Goal: Task Accomplishment & Management: Use online tool/utility

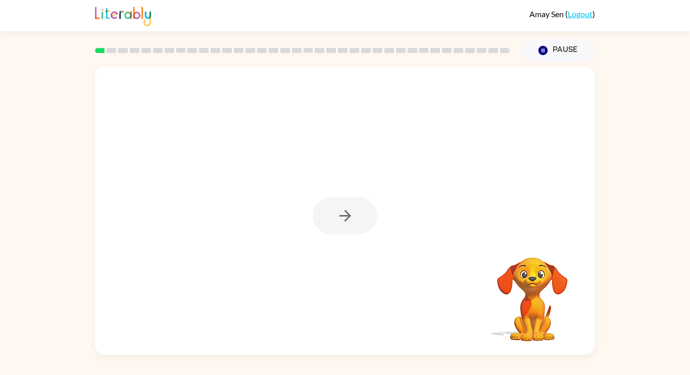
click at [351, 203] on div at bounding box center [345, 215] width 65 height 37
click at [306, 229] on div at bounding box center [345, 211] width 500 height 288
click at [344, 221] on div at bounding box center [345, 215] width 65 height 37
click at [334, 225] on button "button" at bounding box center [345, 215] width 65 height 37
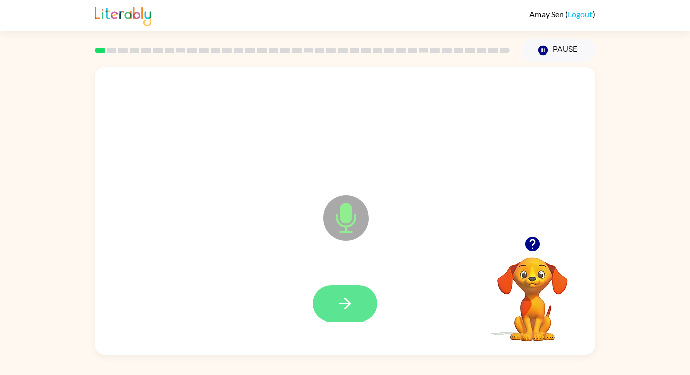
click at [324, 303] on button "button" at bounding box center [345, 303] width 65 height 37
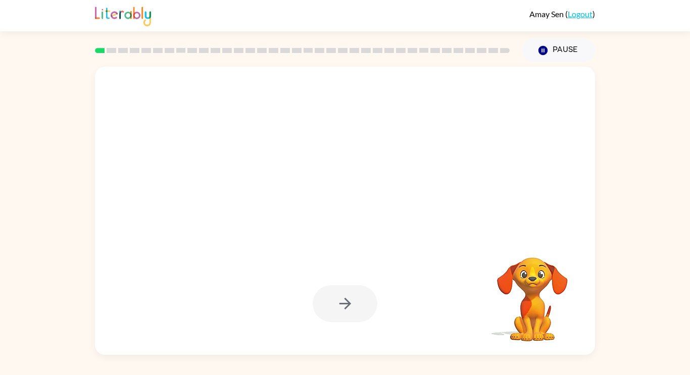
click at [342, 314] on div at bounding box center [345, 303] width 65 height 37
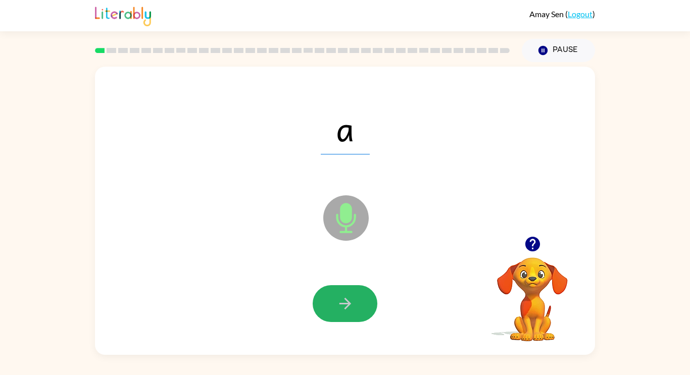
click at [342, 314] on button "button" at bounding box center [345, 303] width 65 height 37
click at [345, 304] on icon "button" at bounding box center [345, 304] width 12 height 12
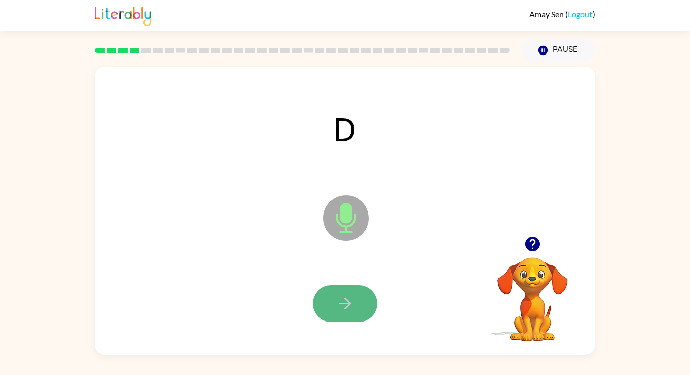
click at [335, 288] on button "button" at bounding box center [345, 303] width 65 height 37
click at [342, 310] on icon "button" at bounding box center [345, 304] width 18 height 18
click at [346, 307] on icon "button" at bounding box center [345, 304] width 12 height 12
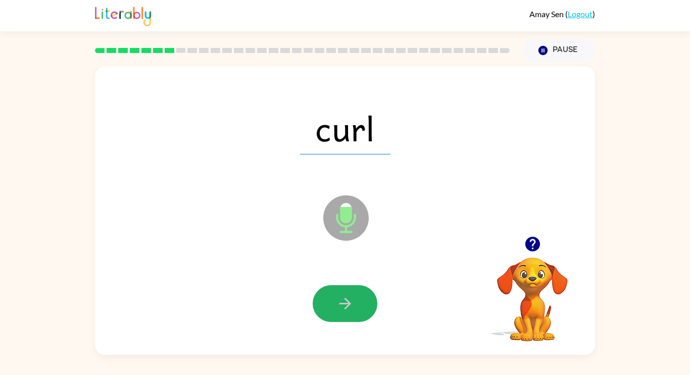
click at [346, 307] on icon "button" at bounding box center [345, 304] width 12 height 12
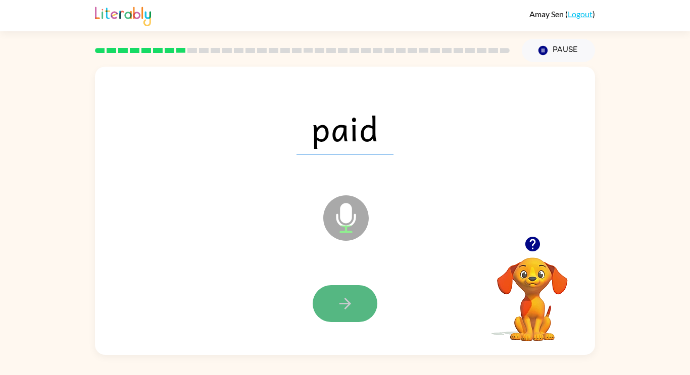
click at [340, 301] on icon "button" at bounding box center [345, 304] width 18 height 18
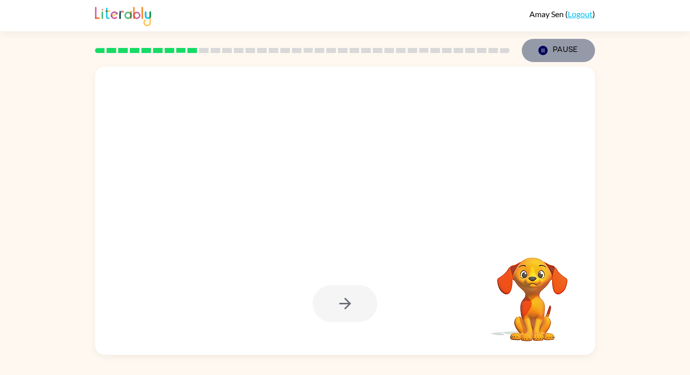
click at [546, 56] on button "Pause Pause" at bounding box center [558, 50] width 73 height 23
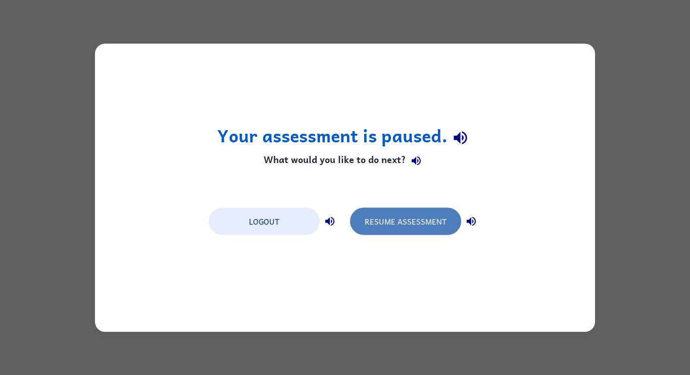
click at [383, 221] on button "Resume Assessment" at bounding box center [405, 221] width 111 height 27
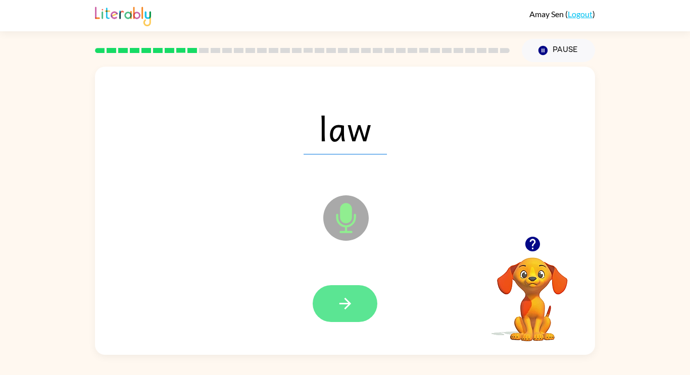
click at [337, 310] on icon "button" at bounding box center [345, 304] width 18 height 18
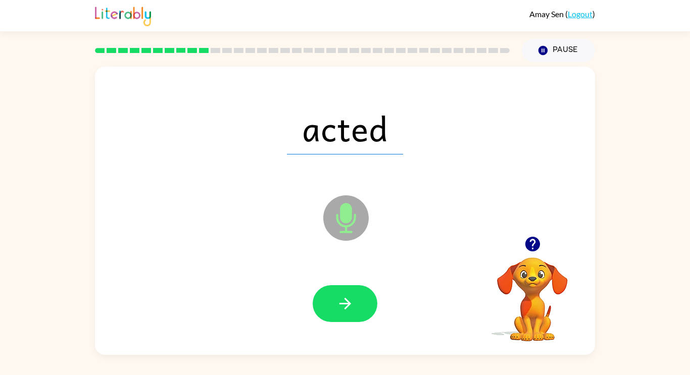
click at [337, 310] on icon "button" at bounding box center [345, 304] width 18 height 18
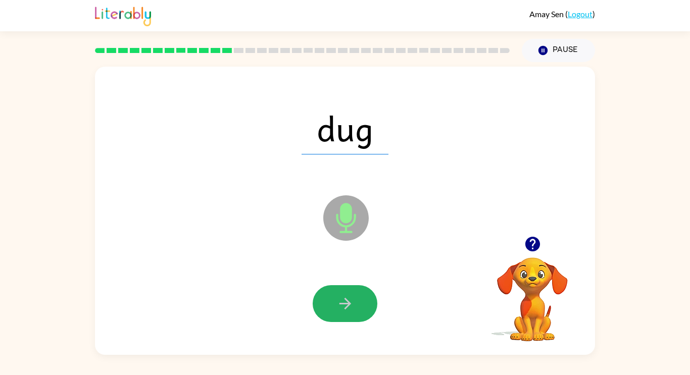
click at [337, 310] on icon "button" at bounding box center [345, 304] width 18 height 18
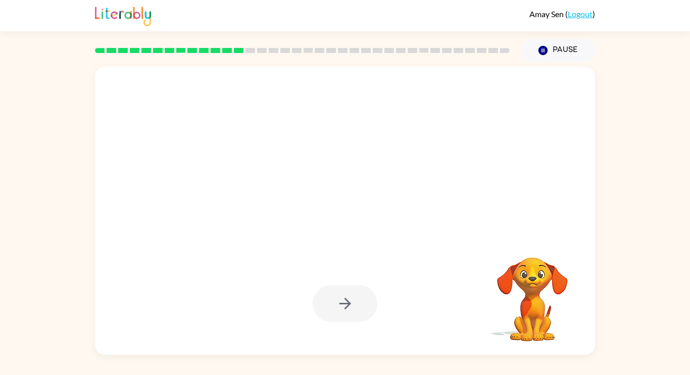
click at [337, 310] on div at bounding box center [345, 303] width 65 height 37
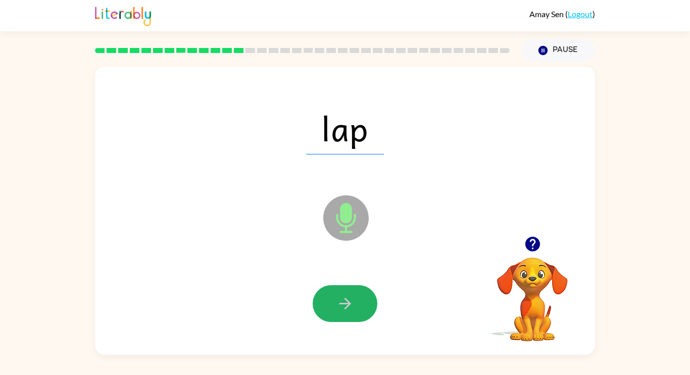
click at [337, 310] on icon "button" at bounding box center [345, 304] width 18 height 18
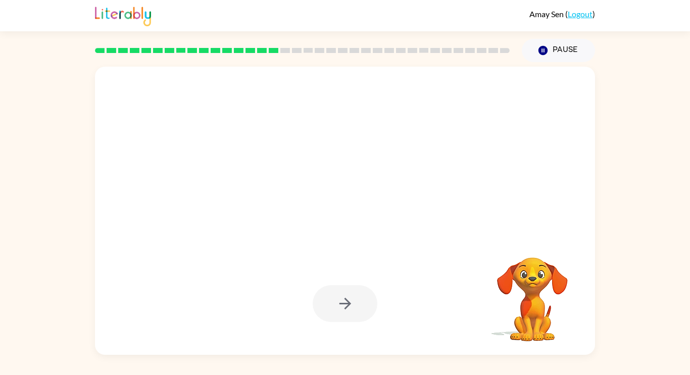
click at [337, 310] on div at bounding box center [345, 303] width 65 height 37
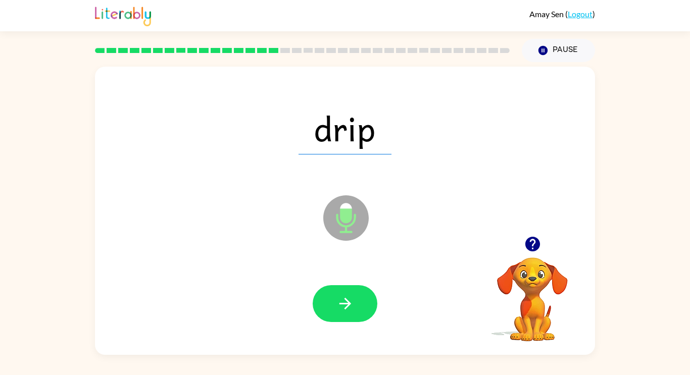
click at [337, 310] on icon "button" at bounding box center [345, 304] width 18 height 18
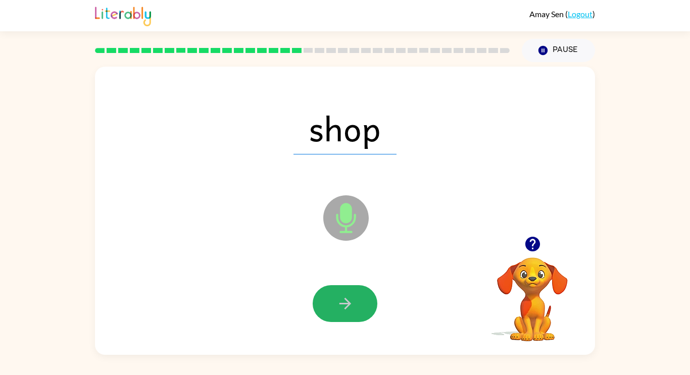
click at [337, 310] on icon "button" at bounding box center [345, 304] width 18 height 18
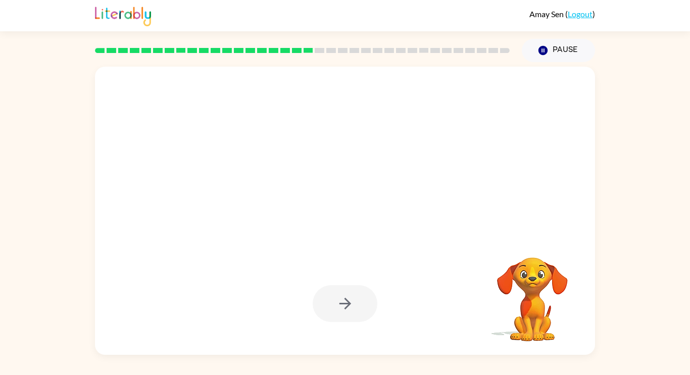
click at [337, 310] on div at bounding box center [345, 303] width 65 height 37
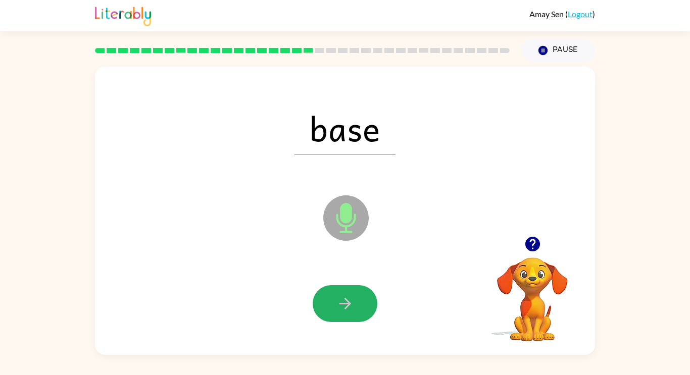
click at [337, 310] on icon "button" at bounding box center [345, 304] width 18 height 18
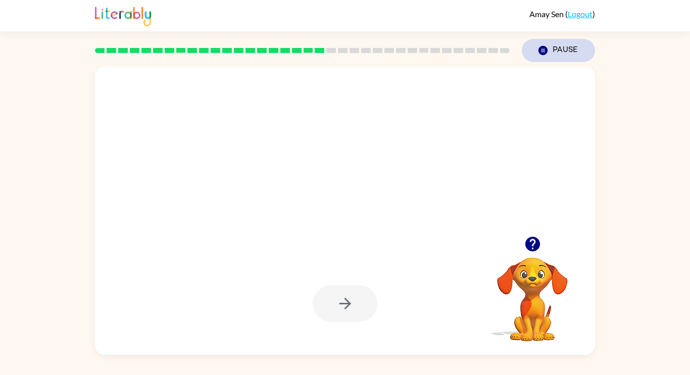
click at [555, 48] on button "Pause Pause" at bounding box center [558, 50] width 73 height 23
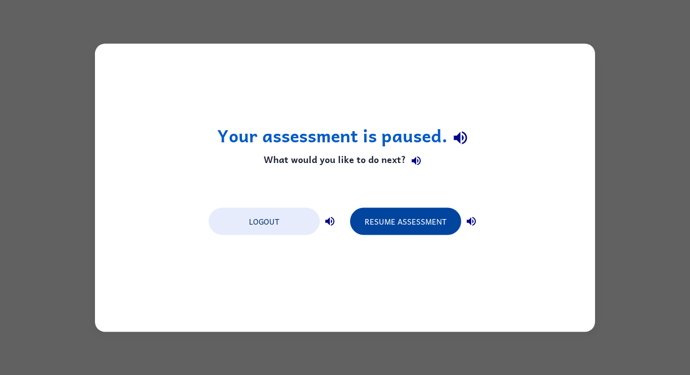
click at [389, 227] on button "Resume Assessment" at bounding box center [405, 221] width 111 height 27
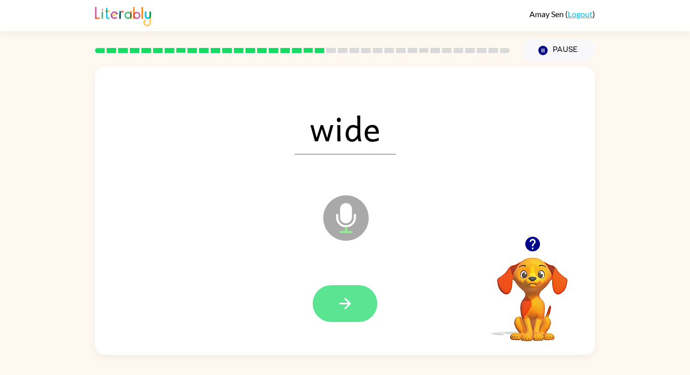
click at [357, 300] on button "button" at bounding box center [345, 303] width 65 height 37
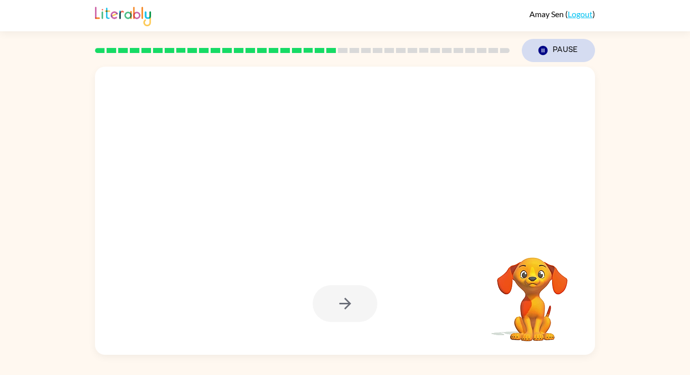
click at [535, 48] on button "Pause Pause" at bounding box center [558, 50] width 73 height 23
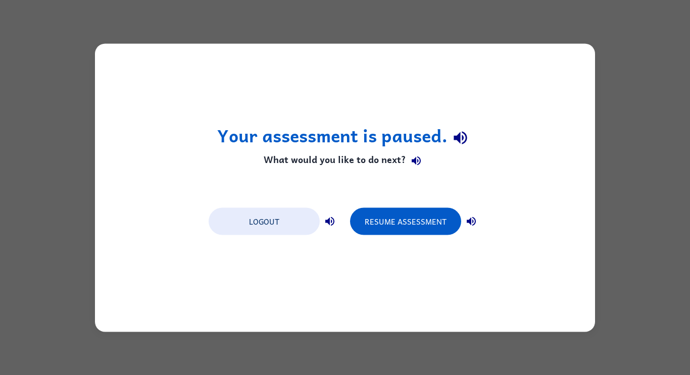
click at [513, 126] on div "Your assessment is paused. What would you like to do next? Logout Resume Assess…" at bounding box center [345, 187] width 500 height 288
click at [372, 224] on button "Resume Assessment" at bounding box center [405, 221] width 111 height 27
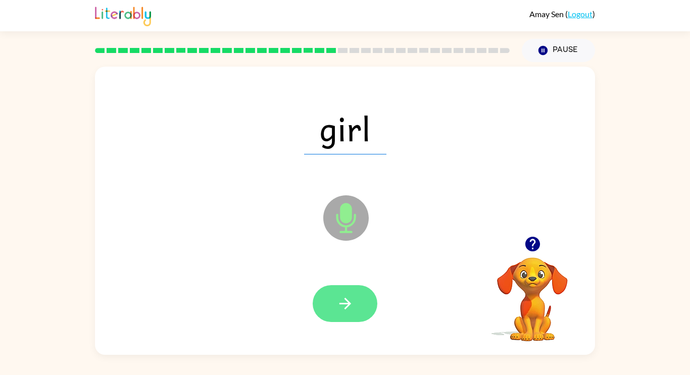
click at [335, 299] on button "button" at bounding box center [345, 303] width 65 height 37
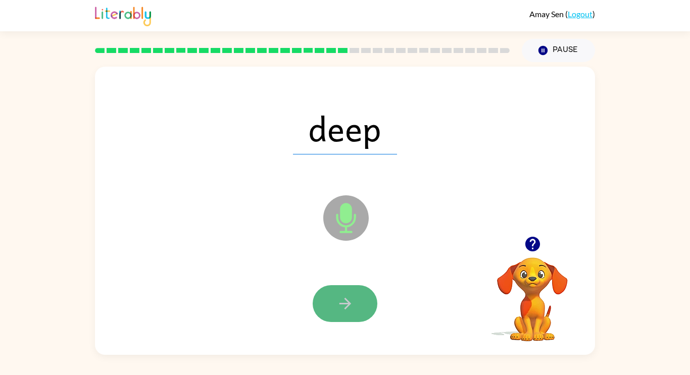
click at [325, 311] on button "button" at bounding box center [345, 303] width 65 height 37
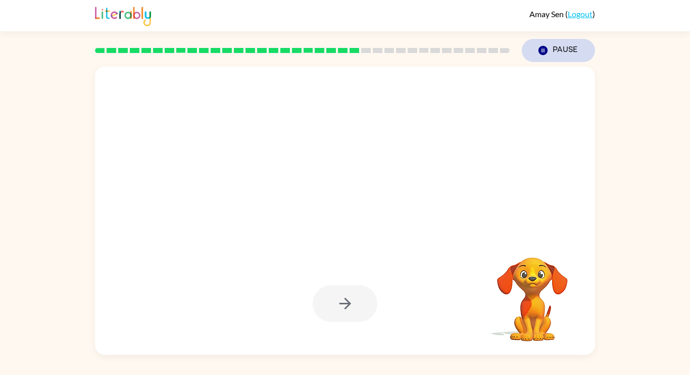
click at [553, 55] on button "Pause Pause" at bounding box center [558, 50] width 73 height 23
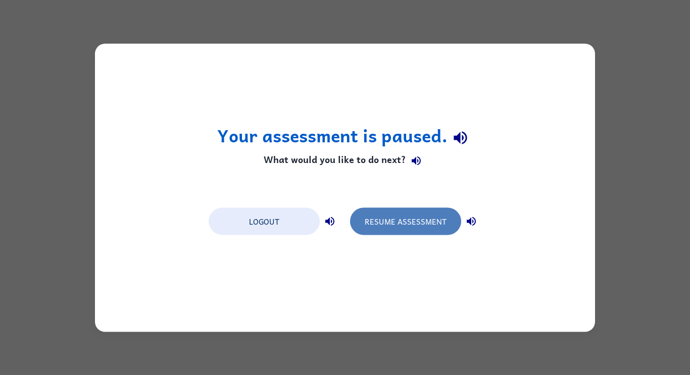
click at [431, 229] on button "Resume Assessment" at bounding box center [405, 221] width 111 height 27
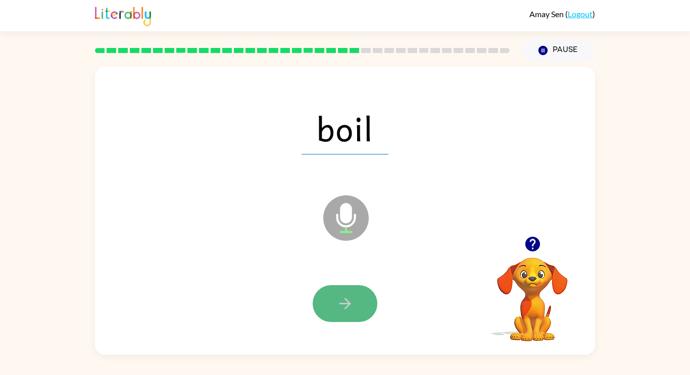
click at [366, 300] on button "button" at bounding box center [345, 303] width 65 height 37
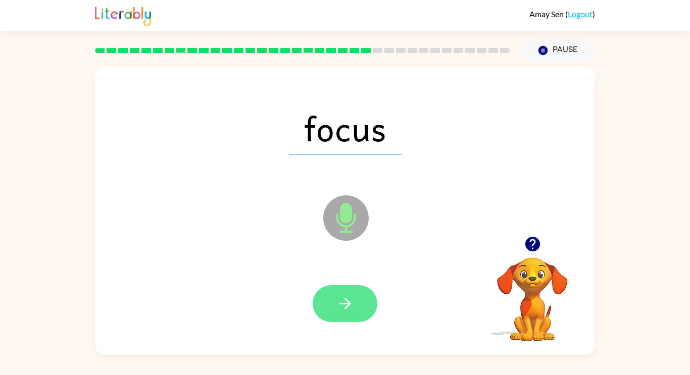
click at [348, 308] on icon "button" at bounding box center [345, 304] width 18 height 18
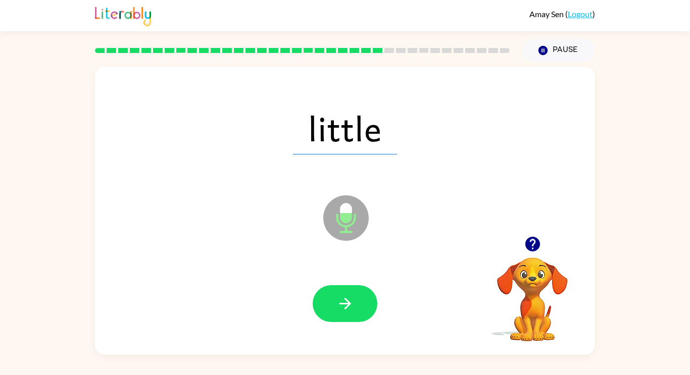
click at [348, 308] on icon "button" at bounding box center [345, 304] width 18 height 18
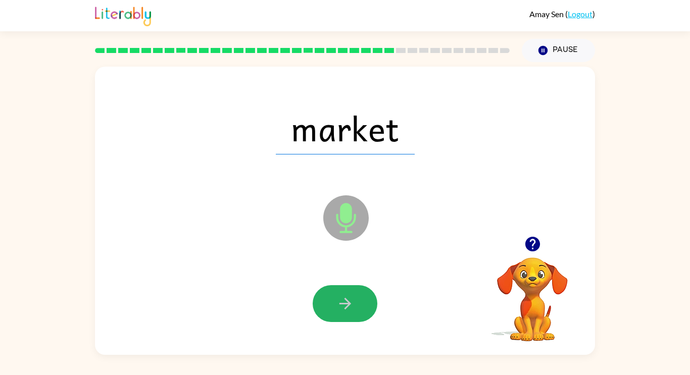
click at [348, 308] on icon "button" at bounding box center [345, 304] width 18 height 18
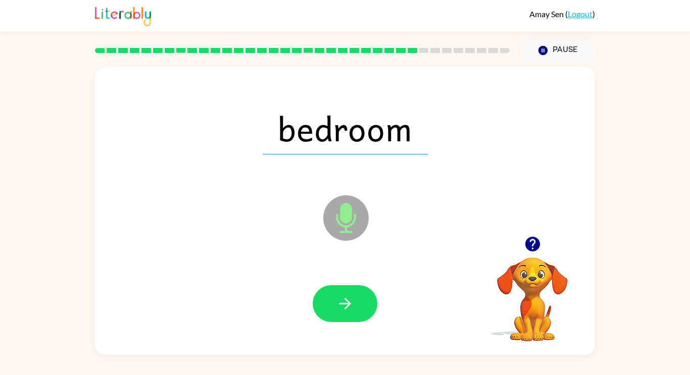
click at [349, 308] on icon "button" at bounding box center [345, 304] width 18 height 18
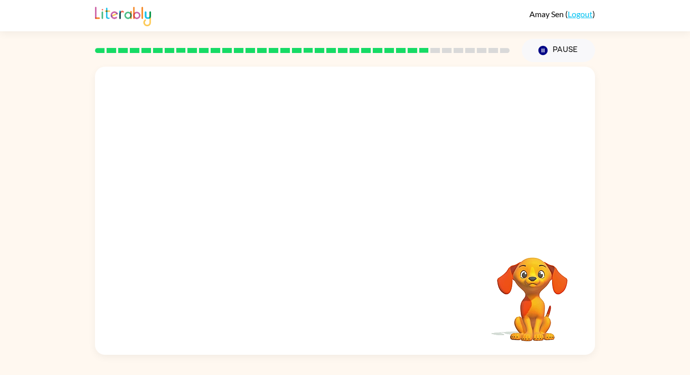
click at [349, 308] on div "Your browser must support playing .mp4 files to use Literably. Please try using…" at bounding box center [345, 211] width 500 height 288
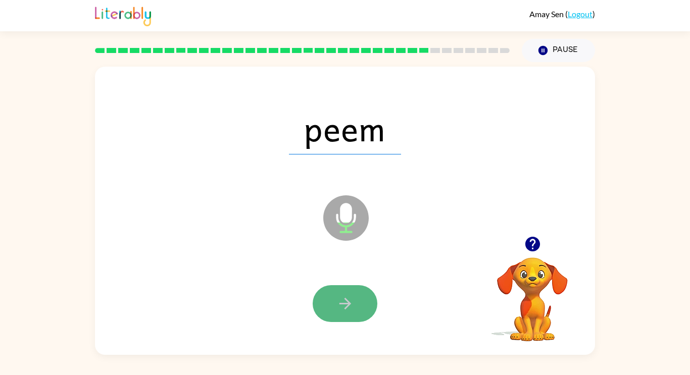
click at [346, 312] on icon "button" at bounding box center [345, 304] width 18 height 18
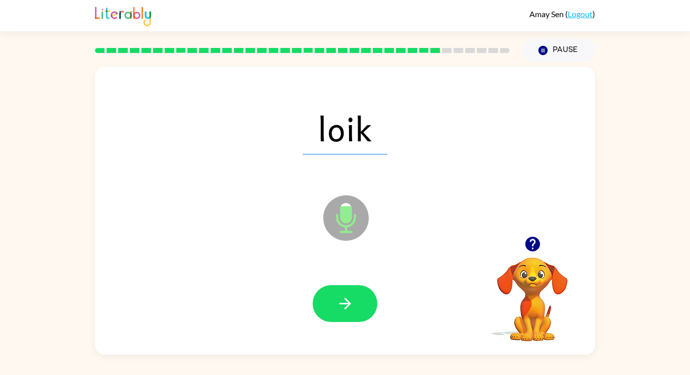
click at [346, 312] on icon "button" at bounding box center [345, 304] width 18 height 18
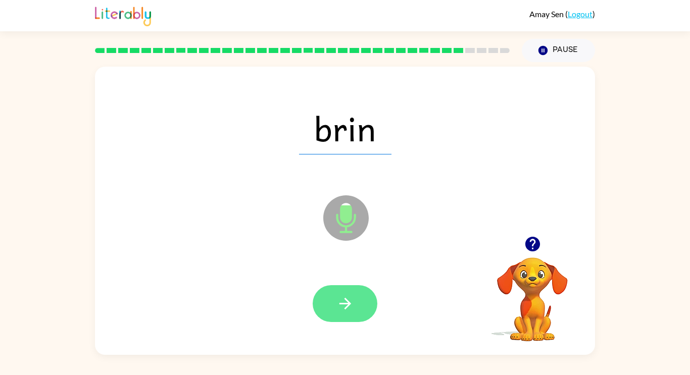
click at [347, 312] on icon "button" at bounding box center [345, 304] width 18 height 18
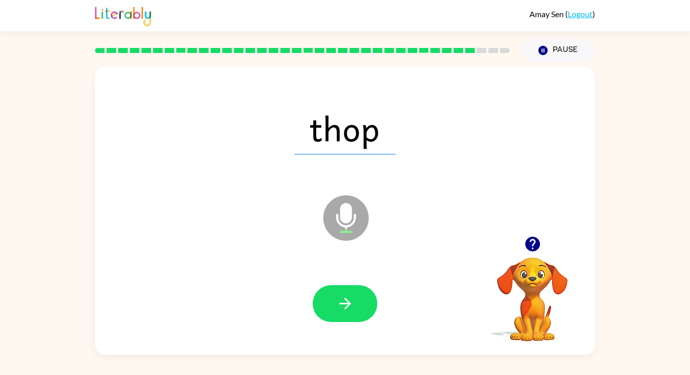
click at [347, 312] on icon "button" at bounding box center [345, 304] width 18 height 18
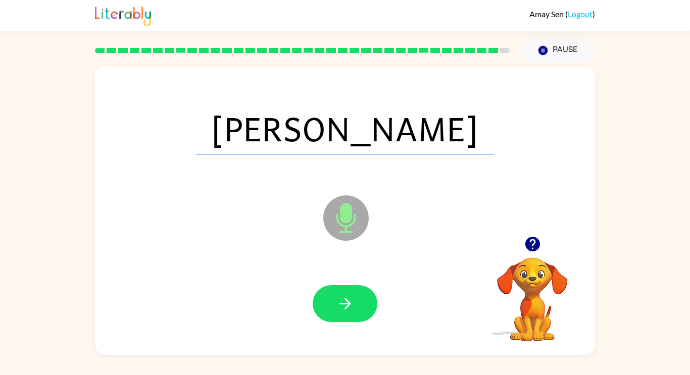
click at [347, 312] on icon "button" at bounding box center [345, 304] width 18 height 18
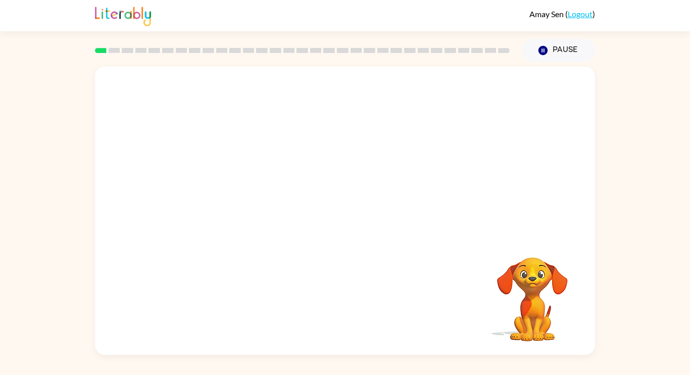
click at [452, 100] on video "Your browser must support playing .mp4 files to use Literably. Please try using…" at bounding box center [345, 152] width 500 height 170
click at [451, 101] on video "Your browser must support playing .mp4 files to use Literably. Please try using…" at bounding box center [345, 152] width 500 height 170
click at [348, 228] on button "button" at bounding box center [345, 215] width 65 height 37
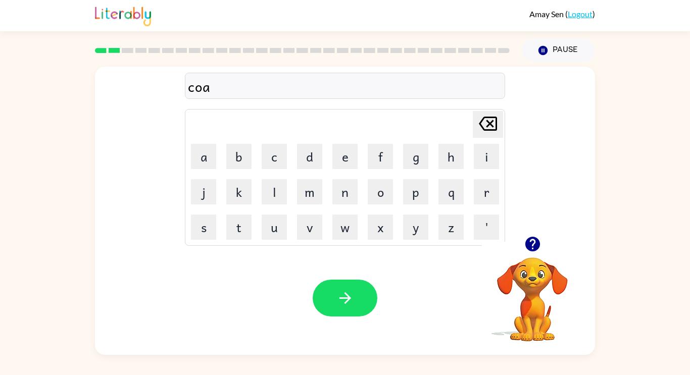
click at [204, 89] on div "coa" at bounding box center [345, 86] width 314 height 21
click at [203, 87] on div "coa" at bounding box center [345, 86] width 314 height 21
click at [203, 88] on div "coa" at bounding box center [345, 86] width 314 height 21
click at [200, 89] on div "coa" at bounding box center [345, 86] width 314 height 21
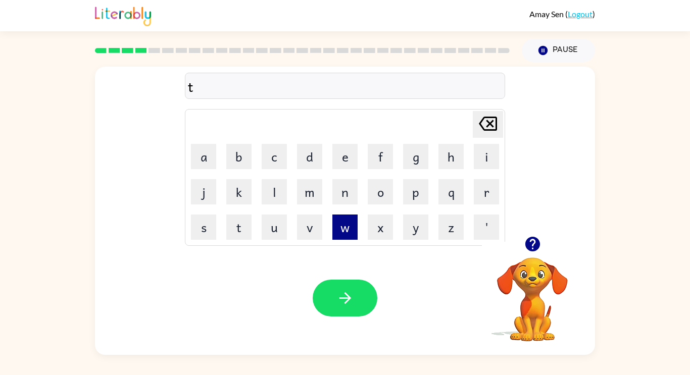
click at [351, 229] on button "w" at bounding box center [344, 227] width 25 height 25
type button "w"
click at [216, 273] on div "Your browser must support playing .mp4 files to use Literably. Please try using…" at bounding box center [345, 298] width 500 height 114
click at [219, 87] on div "trickl" at bounding box center [345, 86] width 314 height 21
click at [231, 89] on div "trickl" at bounding box center [345, 86] width 314 height 21
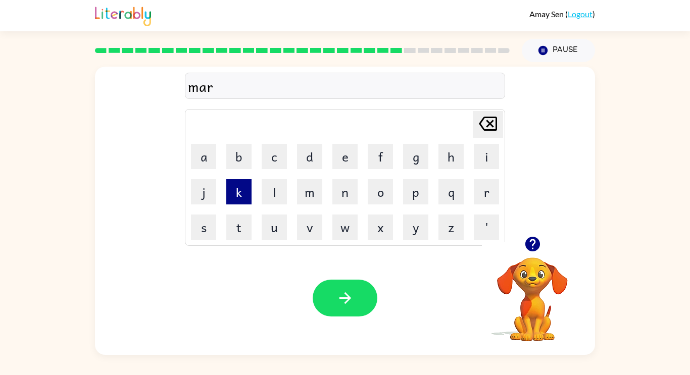
click at [232, 201] on button "k" at bounding box center [238, 191] width 25 height 25
click at [343, 165] on button "e" at bounding box center [344, 156] width 25 height 25
click at [497, 196] on button "r" at bounding box center [486, 191] width 25 height 25
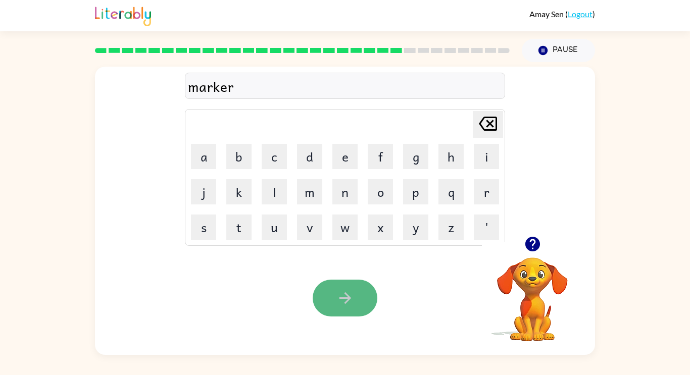
click at [358, 285] on button "button" at bounding box center [345, 298] width 65 height 37
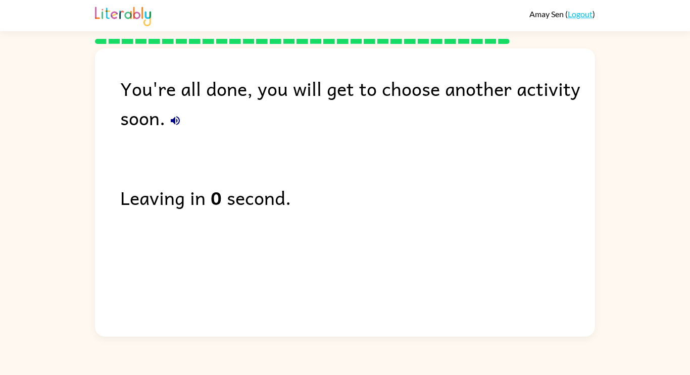
click at [144, 207] on div "Leaving in 0 second." at bounding box center [357, 197] width 475 height 29
click at [143, 189] on div "Leaving in 0 second." at bounding box center [357, 197] width 475 height 29
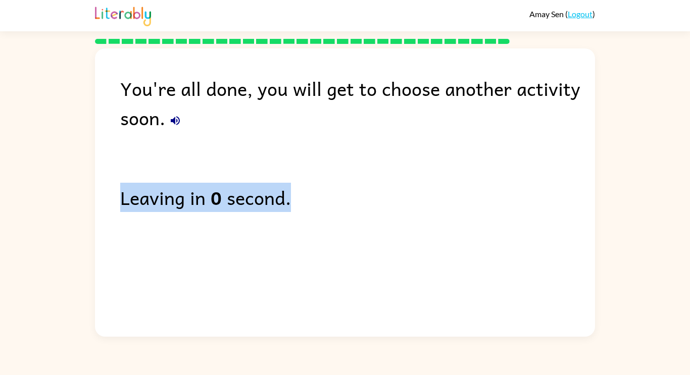
click at [143, 189] on div "Leaving in 0 second." at bounding box center [357, 197] width 475 height 29
click at [118, 135] on div "You're all done, you will get to choose another activity soon. Leaving in 0 sec…" at bounding box center [345, 189] width 500 height 283
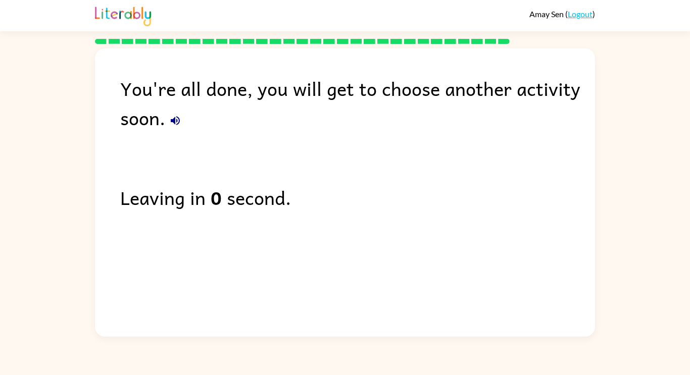
click at [268, 81] on div "You're all done, you will get to choose another activity soon." at bounding box center [357, 103] width 475 height 59
